Goal: Find specific page/section: Find specific page/section

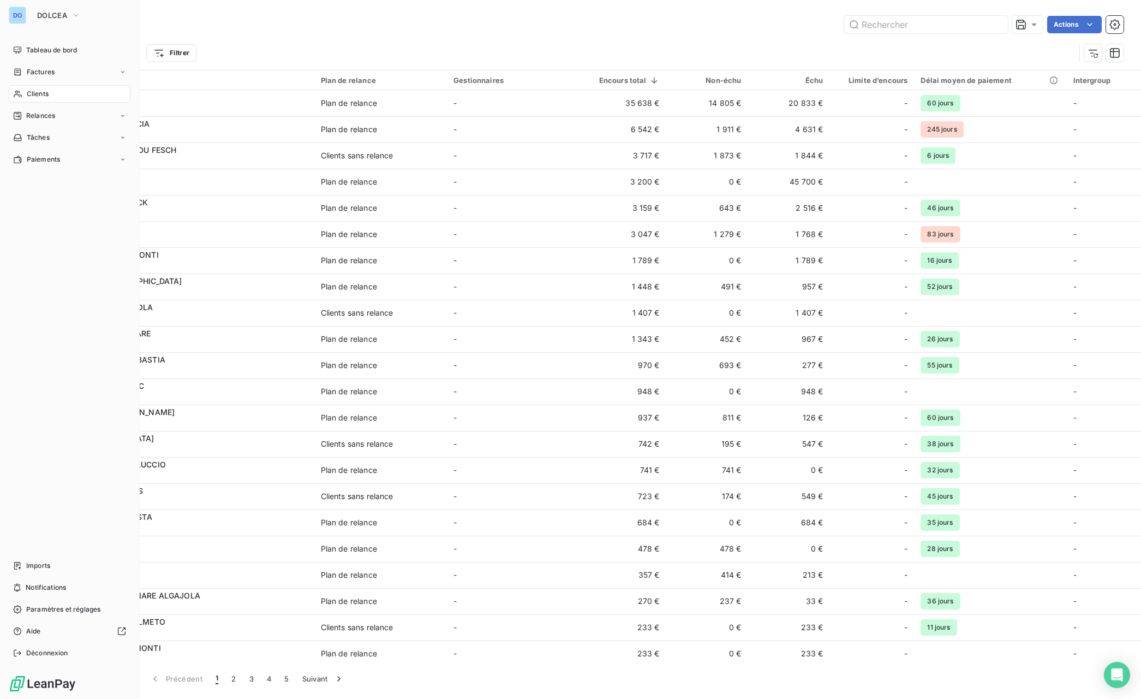
click at [42, 95] on span "Clients" at bounding box center [38, 94] width 22 height 10
click at [23, 14] on div "DO" at bounding box center [17, 15] width 17 height 17
click at [63, 14] on span "DOLCEA" at bounding box center [52, 15] width 30 height 9
click at [80, 124] on span "DOLCEA" at bounding box center [101, 123] width 99 height 11
